Goal: Information Seeking & Learning: Learn about a topic

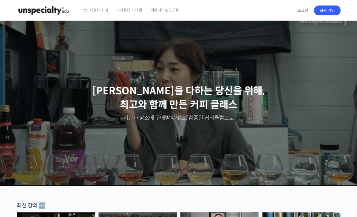
click at [168, 10] on span "커뮤니티 & 도구들" at bounding box center [164, 10] width 29 height 21
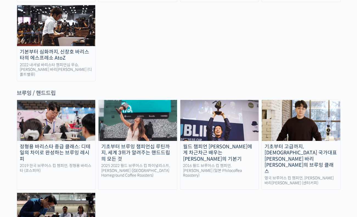
scroll to position [932, 0]
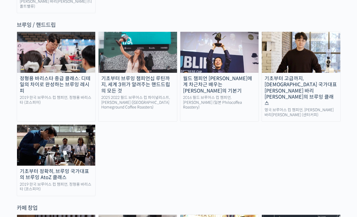
click at [67, 168] on div "기초부터 정확히, 브루잉 국가대표의 브루잉 AtoZ 클래스" at bounding box center [56, 174] width 78 height 12
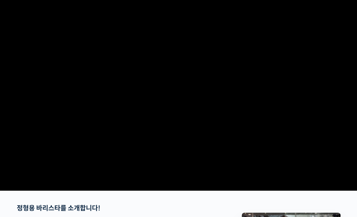
scroll to position [82, 0]
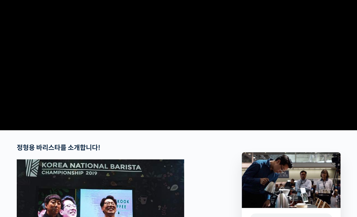
click at [271, 80] on video at bounding box center [178, 33] width 323 height 189
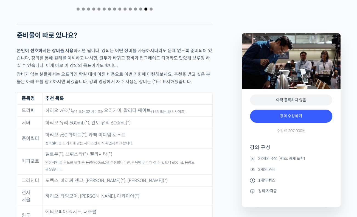
scroll to position [2576, 0]
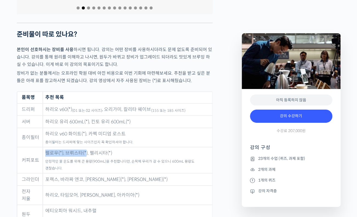
drag, startPoint x: 45, startPoint y: 147, endPoint x: 86, endPoint y: 150, distance: 40.4
click at [85, 150] on td "펠로우(*), 브뤼스타(*), 펠리시타(*) 안정적인 물 온도를 위해 큰 용량(900mL)을 추천합니다만, 손목에 무리가 갈 수 있으니 600…" at bounding box center [127, 160] width 169 height 26
click at [122, 159] on sub "안정적인 물 온도를 위해 큰 용량(900mL)을 추천합니다만, 손목에 무리가 갈 수 있으니 600mL 용량도 괜찮습니다." at bounding box center [119, 165] width 149 height 12
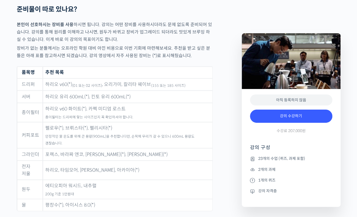
scroll to position [2604, 0]
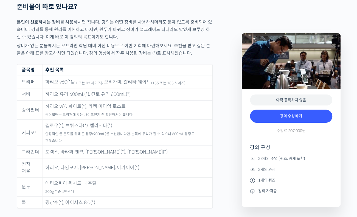
click at [65, 158] on td "하리오, 타임모어, 펠리시타, 아카이아(*)" at bounding box center [127, 167] width 169 height 19
click at [160, 196] on td "평창수(*), 아이시스 8.0(*)" at bounding box center [127, 202] width 169 height 12
